Goal: Navigation & Orientation: Understand site structure

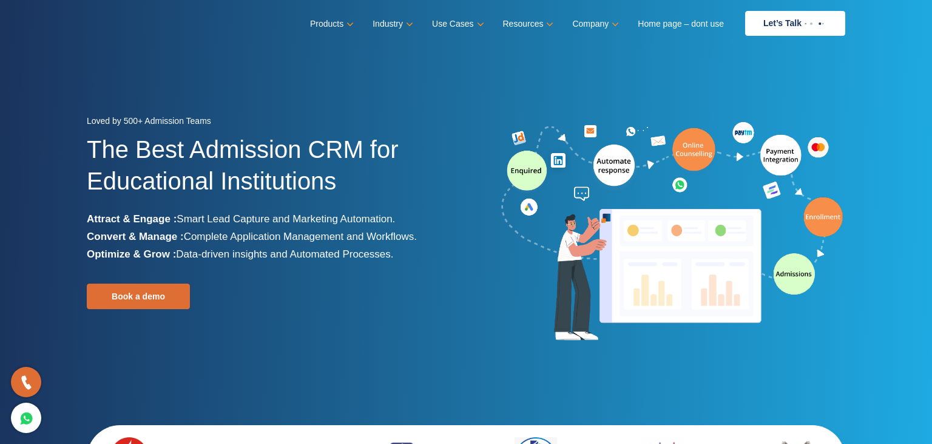
click at [478, 178] on div at bounding box center [660, 232] width 388 height 226
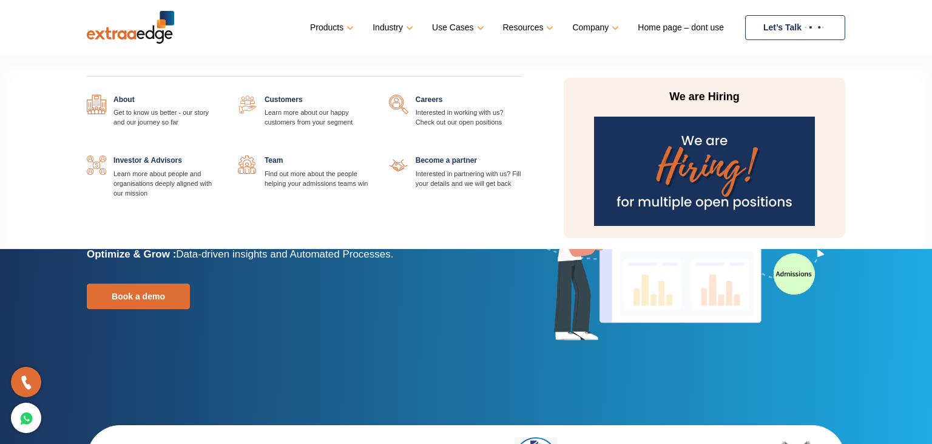
click at [220, 95] on link at bounding box center [220, 95] width 0 height 0
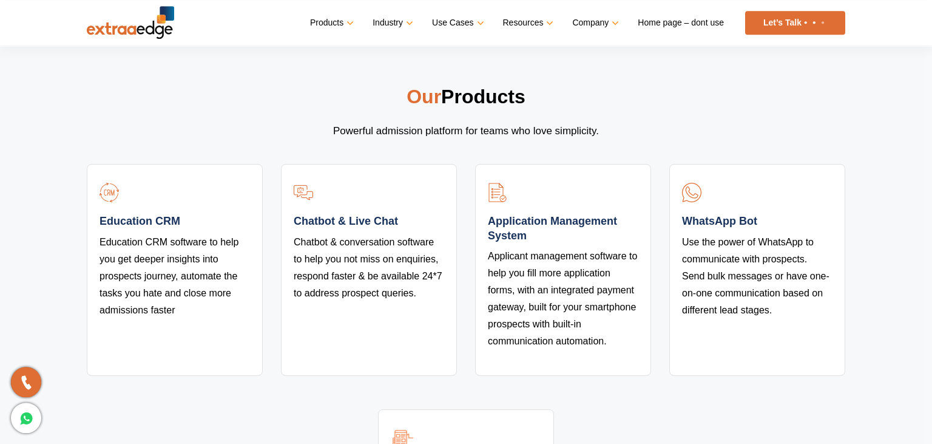
scroll to position [2307, 0]
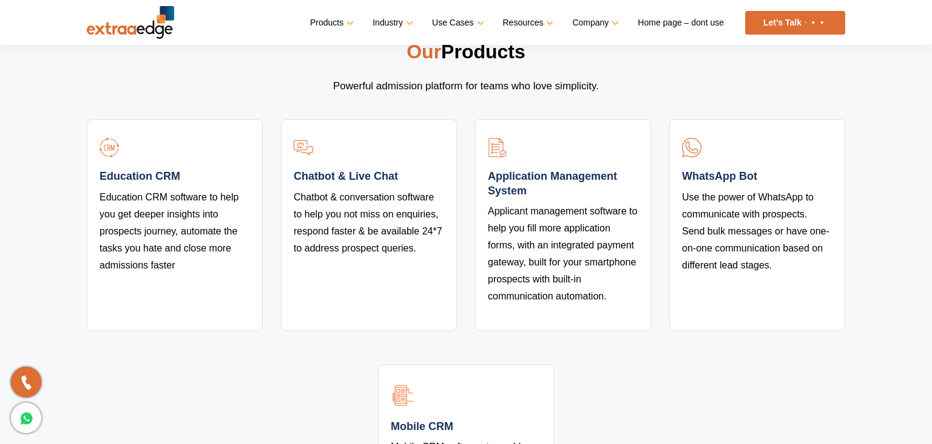
click at [111, 33] on img at bounding box center [130, 22] width 87 height 33
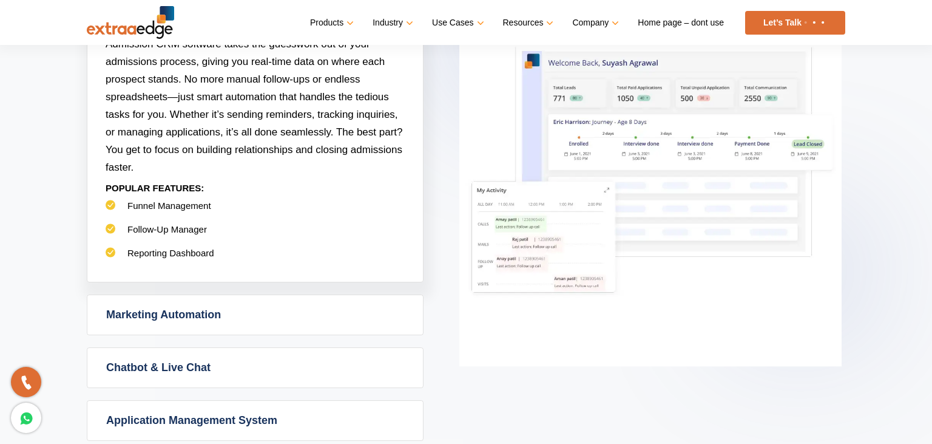
scroll to position [833, 0]
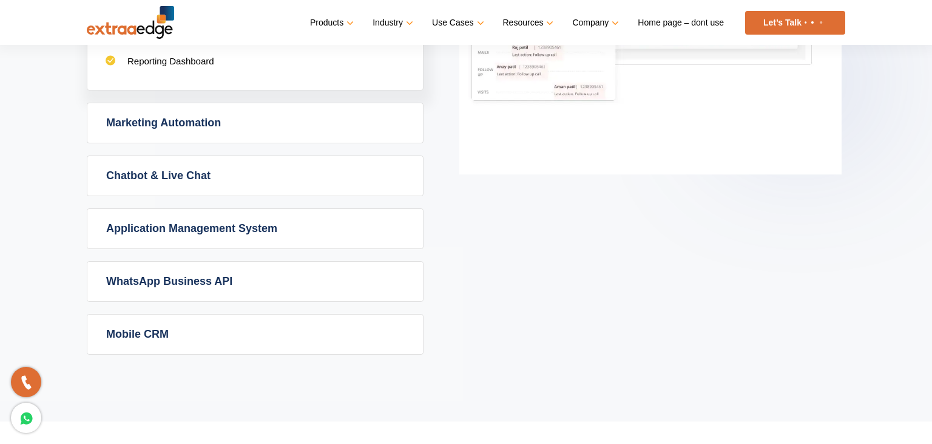
click at [155, 113] on link "Marketing Automation" at bounding box center [255, 122] width 336 height 39
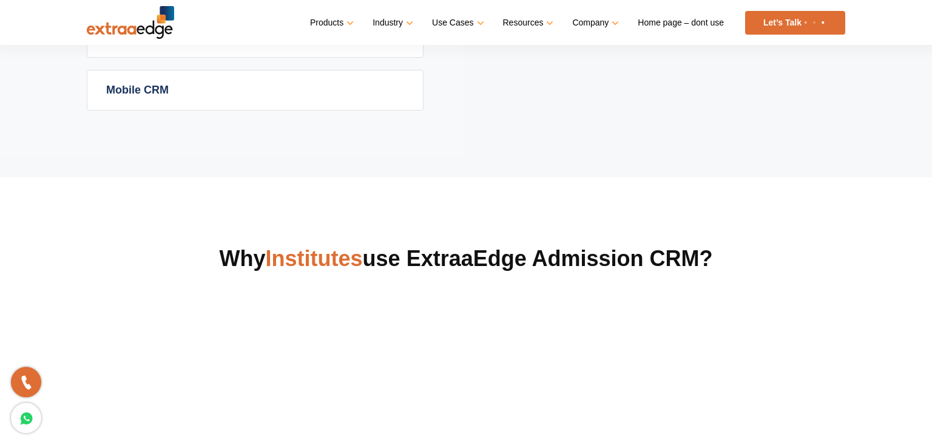
scroll to position [1217, 0]
